Goal: Task Accomplishment & Management: Manage account settings

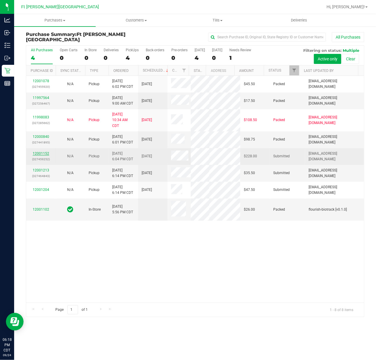
click at [45, 152] on link "12001152" at bounding box center [41, 153] width 16 height 4
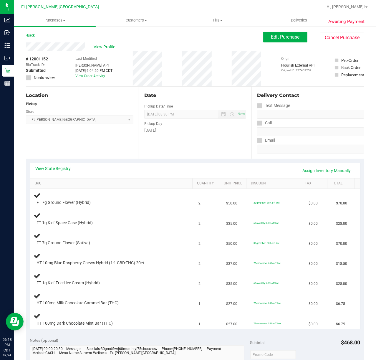
click at [44, 183] on link "SKU" at bounding box center [112, 183] width 155 height 5
click at [58, 166] on link "View State Registry" at bounding box center [53, 168] width 35 height 6
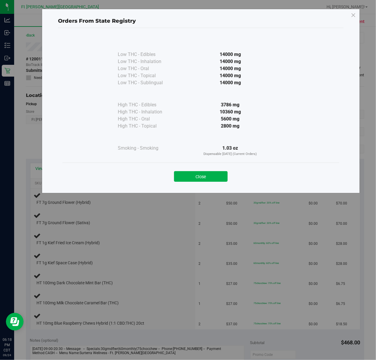
click at [204, 186] on div "Close" at bounding box center [200, 174] width 277 height 24
click at [205, 185] on div "Close" at bounding box center [200, 174] width 277 height 24
click at [207, 174] on button "Close" at bounding box center [201, 176] width 54 height 11
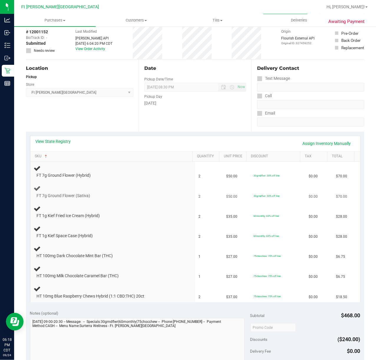
scroll to position [39, 0]
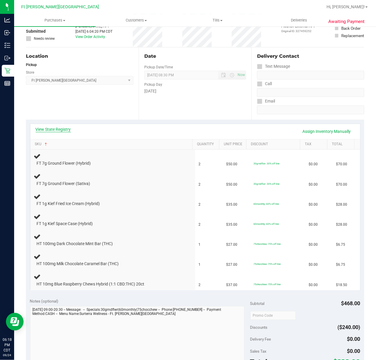
click at [55, 126] on link "View State Registry" at bounding box center [53, 129] width 35 height 6
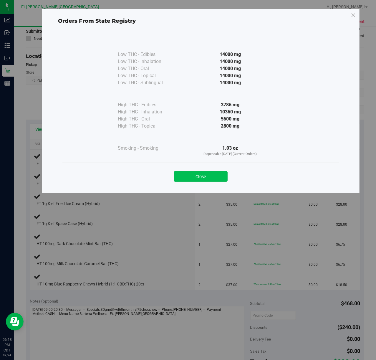
click at [220, 176] on button "Close" at bounding box center [201, 176] width 54 height 11
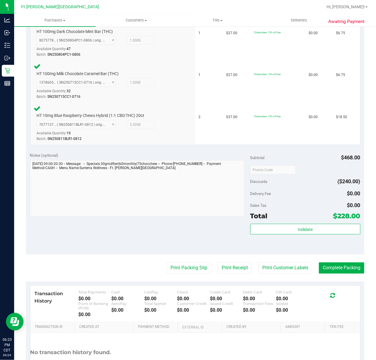
scroll to position [362, 0]
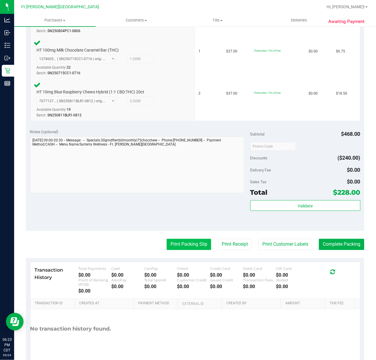
click at [191, 246] on button "Print Packing Slip" at bounding box center [189, 244] width 44 height 11
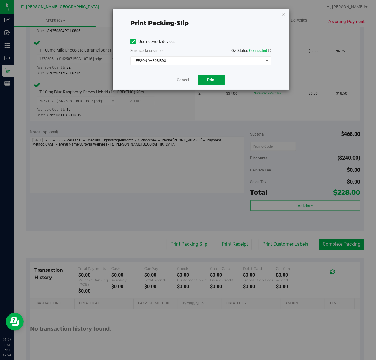
click at [214, 82] on span "Print" at bounding box center [211, 79] width 9 height 5
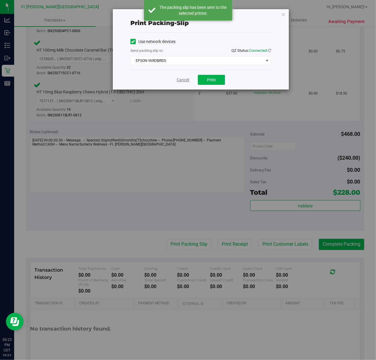
click at [182, 78] on link "Cancel" at bounding box center [183, 80] width 12 height 6
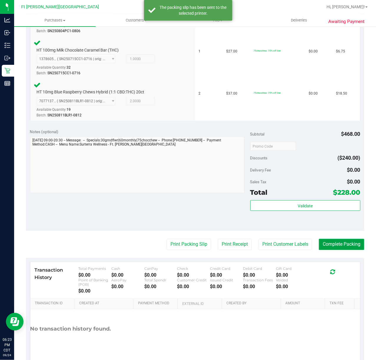
click at [335, 242] on button "Complete Packing" at bounding box center [341, 244] width 45 height 11
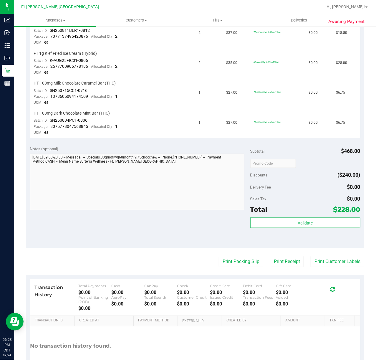
scroll to position [297, 0]
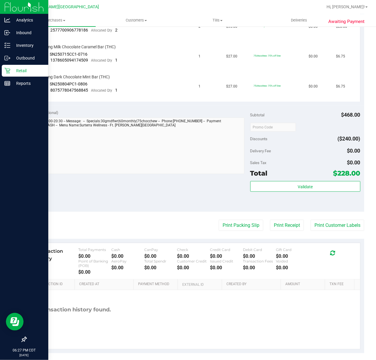
click at [12, 68] on p "Retail" at bounding box center [27, 70] width 35 height 7
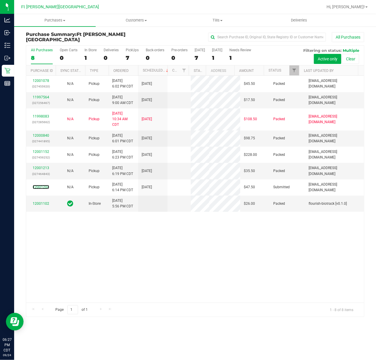
click at [39, 188] on link "12001204" at bounding box center [41, 187] width 16 height 4
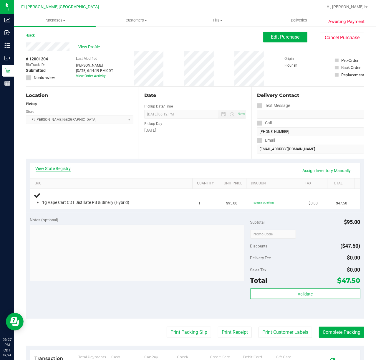
click at [47, 170] on link "View State Registry" at bounding box center [53, 168] width 35 height 6
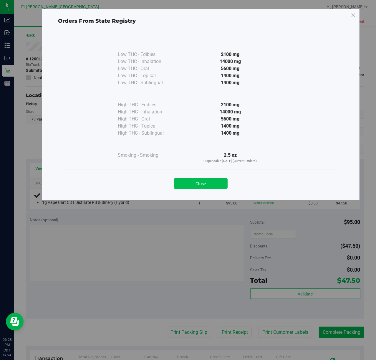
click at [221, 178] on button "Close" at bounding box center [201, 183] width 54 height 11
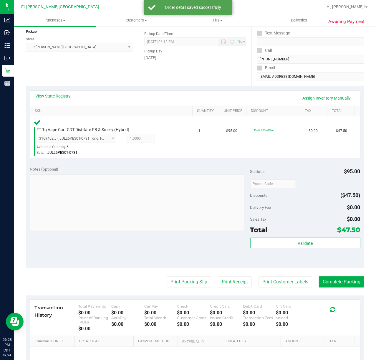
scroll to position [134, 0]
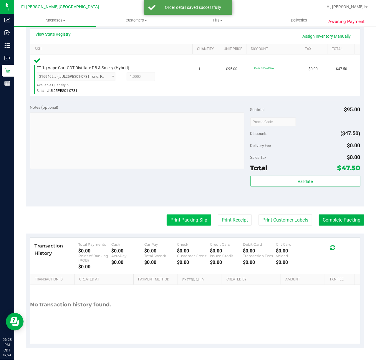
click at [187, 220] on button "Print Packing Slip" at bounding box center [189, 219] width 44 height 11
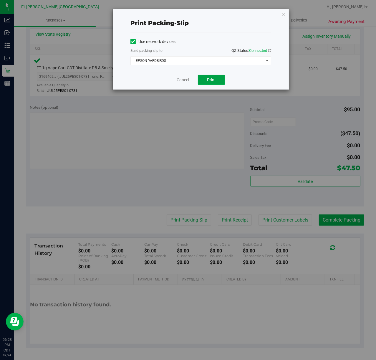
click at [208, 79] on span "Print" at bounding box center [211, 79] width 9 height 5
click at [185, 78] on link "Cancel" at bounding box center [183, 80] width 12 height 6
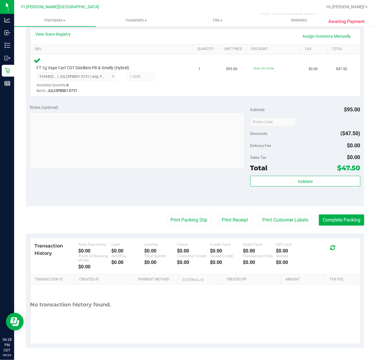
click at [341, 240] on div "Transaction History Total Payments $0.00 Cash $0.00 CanPay $0.00 Check $0.00 Cr…" at bounding box center [195, 255] width 330 height 36
click at [343, 223] on button "Complete Packing" at bounding box center [341, 219] width 45 height 11
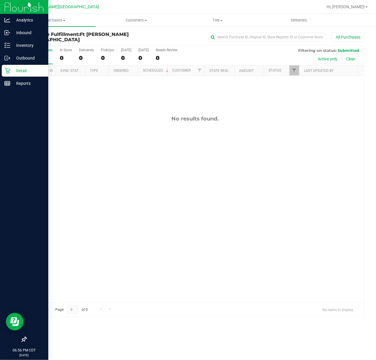
click at [10, 66] on div "Retail" at bounding box center [25, 71] width 46 height 12
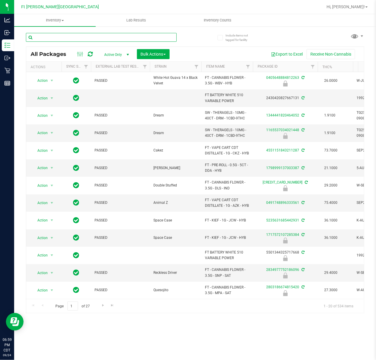
click at [87, 34] on input "text" at bounding box center [101, 37] width 151 height 9
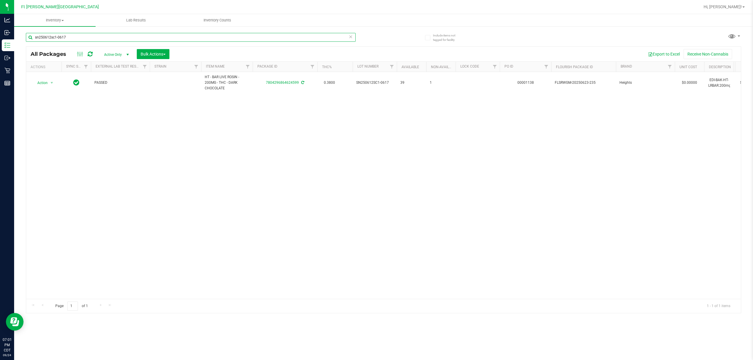
click at [268, 37] on input "sn250612sc1-0617" at bounding box center [191, 37] width 330 height 9
click at [269, 37] on input "sn250612sc1-0617" at bounding box center [191, 37] width 330 height 9
type input "W"
click at [271, 33] on input "W-AUG25T1701-0830" at bounding box center [191, 37] width 330 height 9
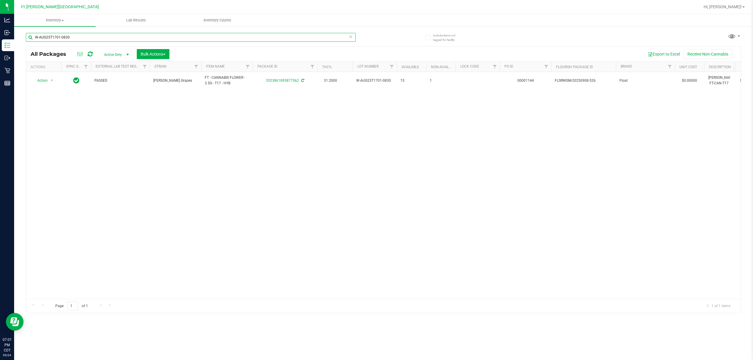
click at [271, 33] on input "W-AUG25T1701-0830" at bounding box center [191, 37] width 330 height 9
click at [186, 33] on input "JUL25WCK01-0826" at bounding box center [191, 37] width 330 height 9
click at [187, 34] on input "JUL25WCK01-0826" at bounding box center [191, 37] width 330 height 9
click at [189, 35] on input "JUL25WCK01-0826" at bounding box center [191, 37] width 330 height 9
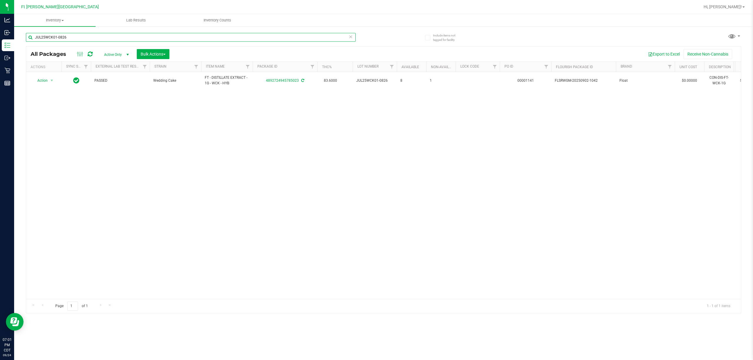
click at [189, 36] on input "JUL25WCK01-0826" at bounding box center [191, 37] width 330 height 9
click at [190, 36] on input "JUL25WCK01-0826" at bounding box center [191, 37] width 330 height 9
click at [255, 38] on input "SN250807GRP1-0811" at bounding box center [191, 37] width 330 height 9
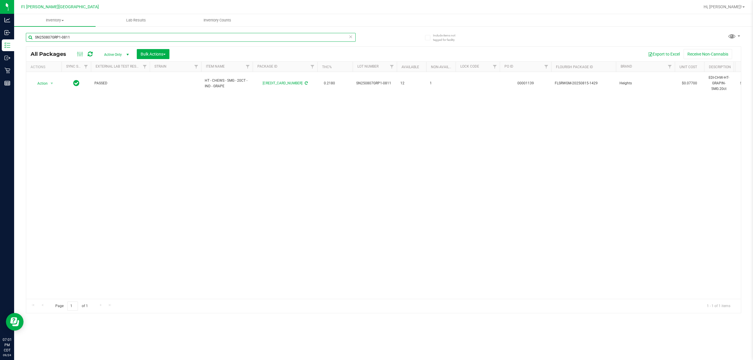
click at [255, 38] on input "SN250807GRP1-0811" at bounding box center [191, 37] width 330 height 9
click at [257, 38] on input "SN250807GRP1-0811" at bounding box center [191, 37] width 330 height 9
type input "W-JUL25AML02-0801"
